Goal: Complete application form

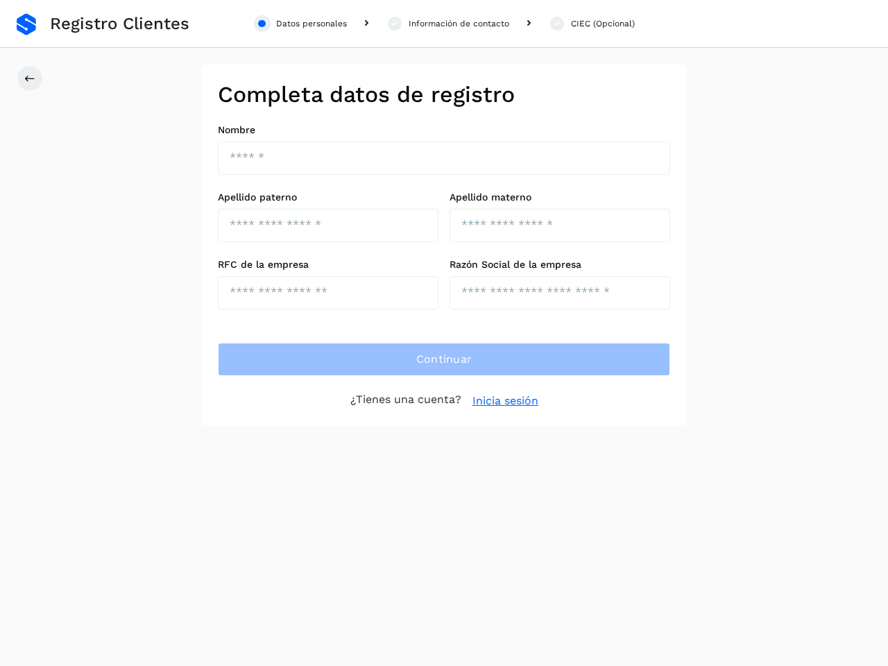
click at [300, 24] on div "Datos personales" at bounding box center [311, 23] width 71 height 12
click at [447, 24] on div "Información de contacto" at bounding box center [458, 23] width 101 height 12
click at [591, 24] on div "CIEC (Opcional)" at bounding box center [603, 23] width 64 height 12
click at [30, 78] on icon at bounding box center [29, 78] width 11 height 11
